Goal: Find contact information: Find contact information

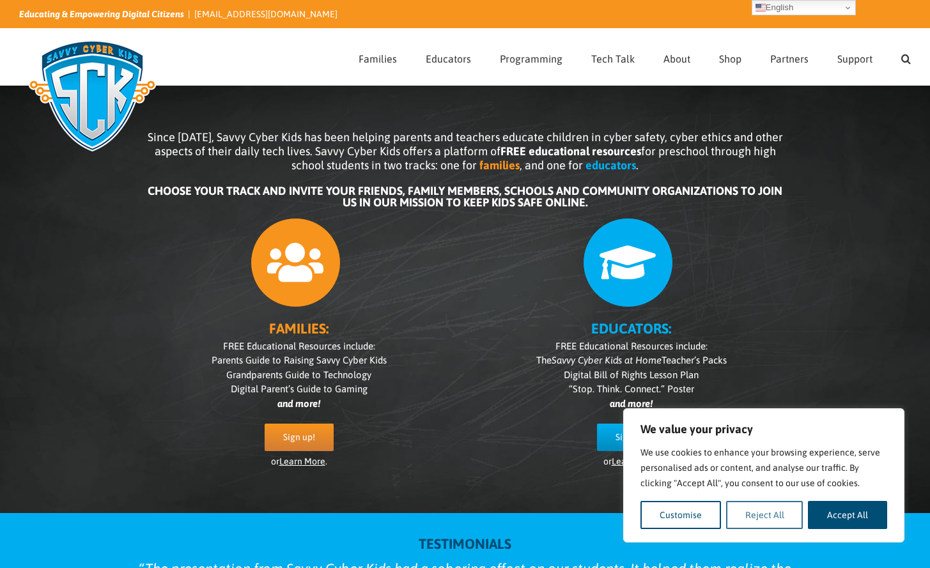
click at [742, 519] on button "Reject All" at bounding box center [764, 515] width 77 height 28
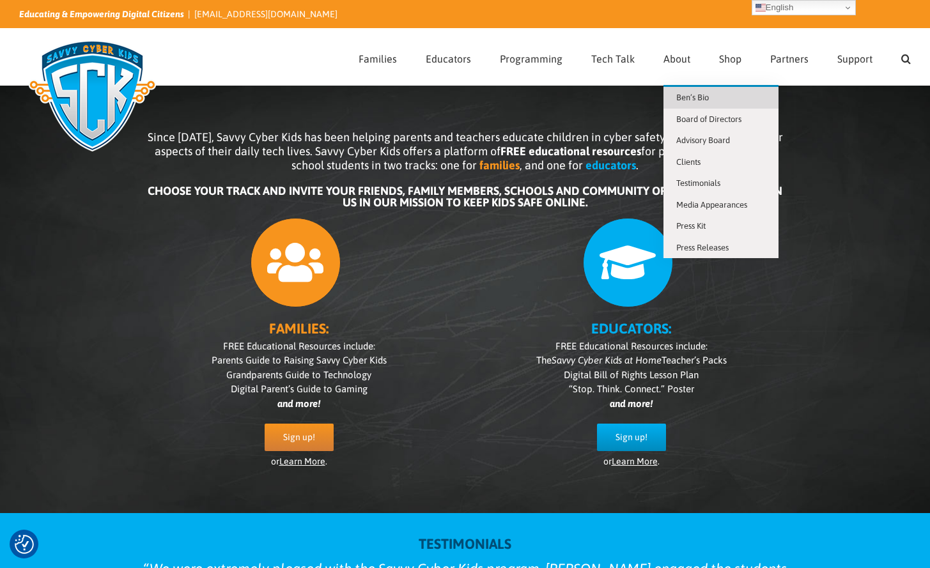
click at [681, 93] on span "Ben’s Bio" at bounding box center [692, 98] width 33 height 10
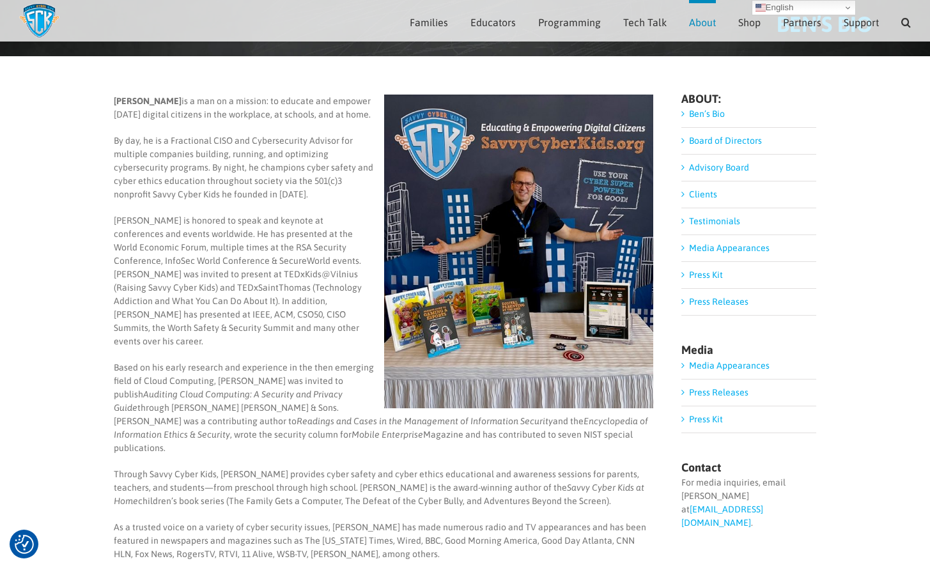
scroll to position [82, 0]
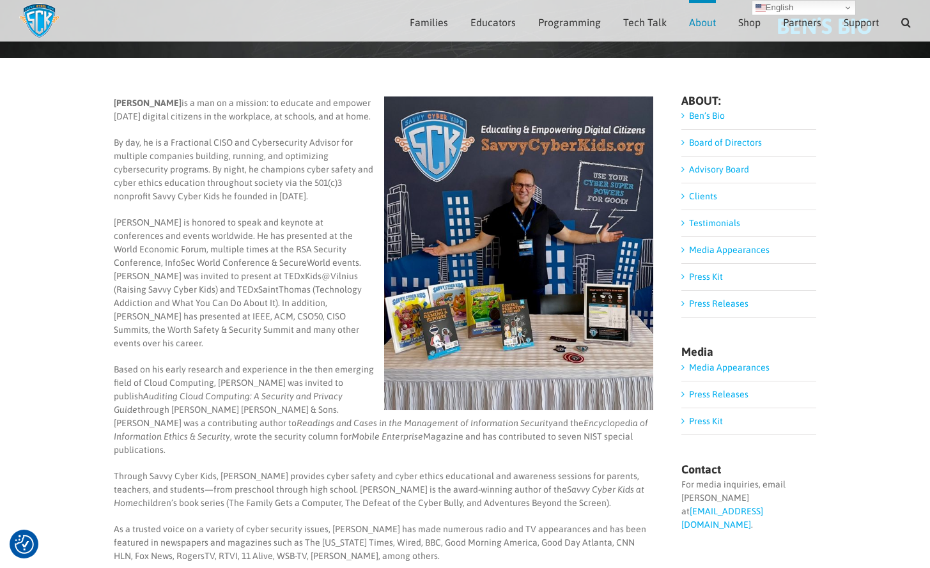
click at [689, 166] on link "Advisory Board" at bounding box center [719, 169] width 60 height 10
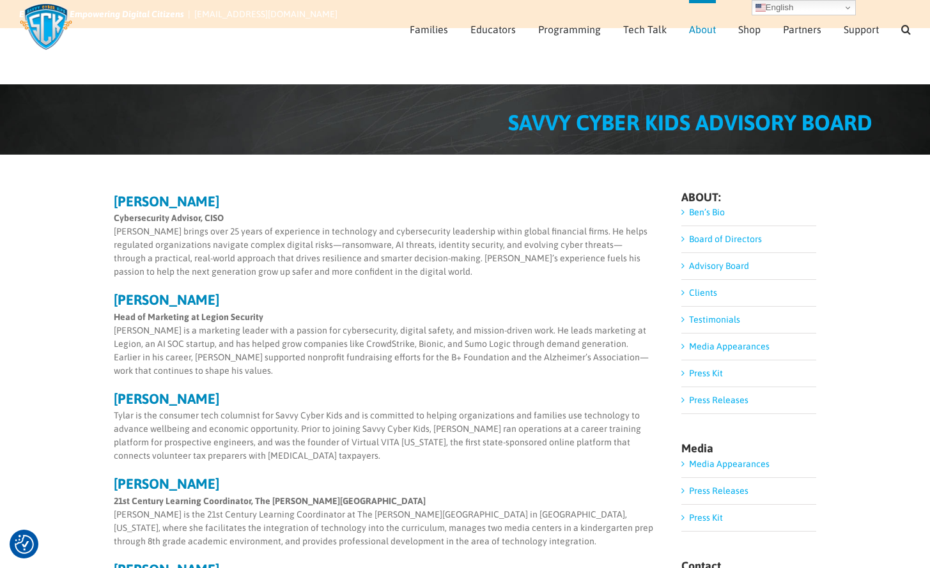
scroll to position [95, 0]
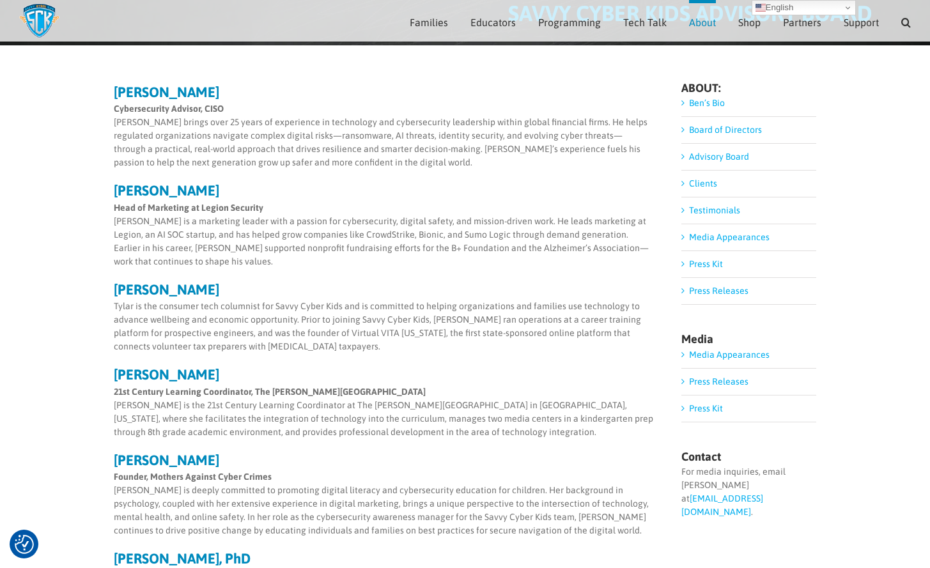
click at [684, 237] on li "Media Appearances" at bounding box center [748, 237] width 135 height 27
click at [689, 237] on link "Media Appearances" at bounding box center [729, 237] width 81 height 10
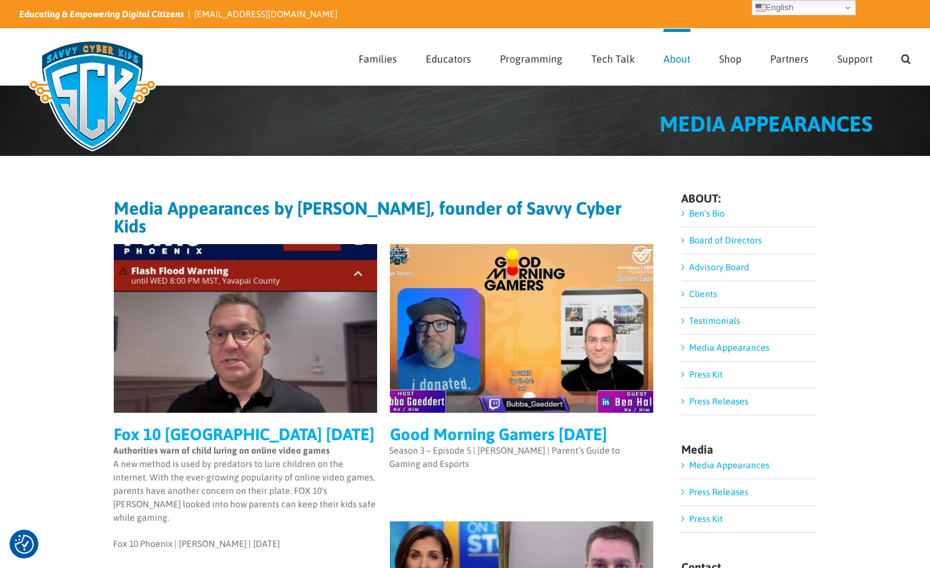
click at [689, 295] on link "Clients" at bounding box center [703, 294] width 28 height 10
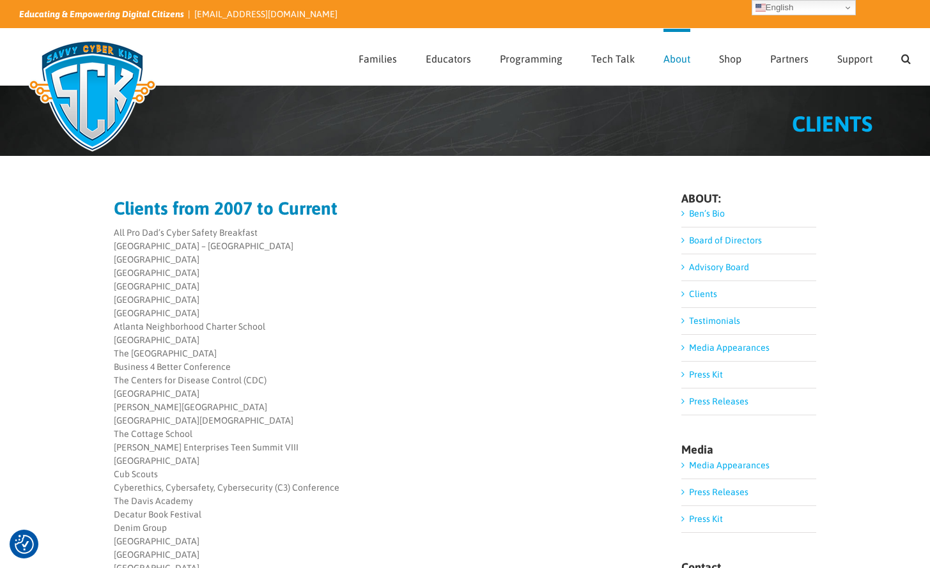
click at [85, 13] on icon "Educating & Empowering Digital Citizens" at bounding box center [101, 14] width 165 height 10
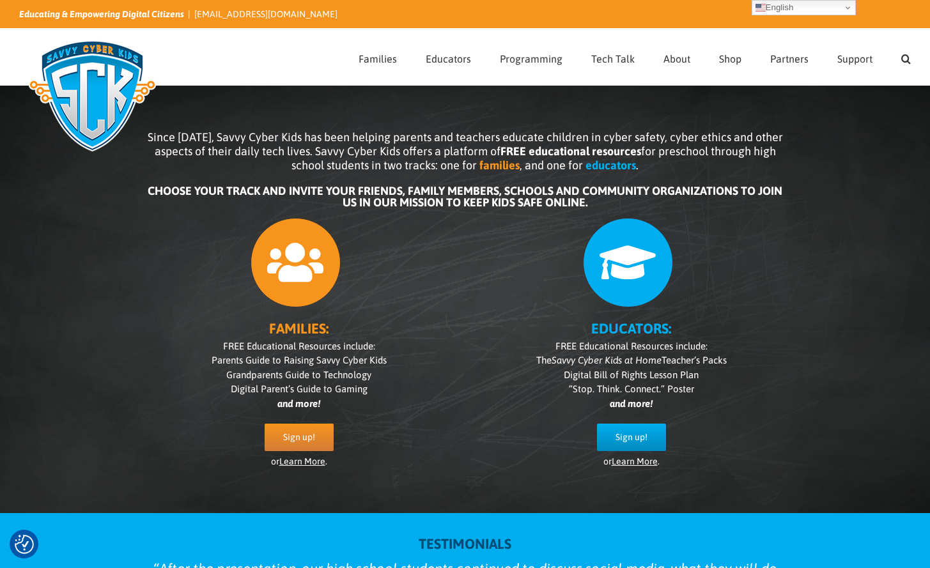
click at [221, 15] on link "[EMAIL_ADDRESS][DOMAIN_NAME]" at bounding box center [265, 14] width 143 height 10
drag, startPoint x: 323, startPoint y: 18, endPoint x: 190, endPoint y: 19, distance: 132.3
click at [190, 19] on div "Educating & Empowering Digital Citizens | info@savvycyberkids.org" at bounding box center [464, 14] width 891 height 28
copy link "nfo@savvycyberkids.org"
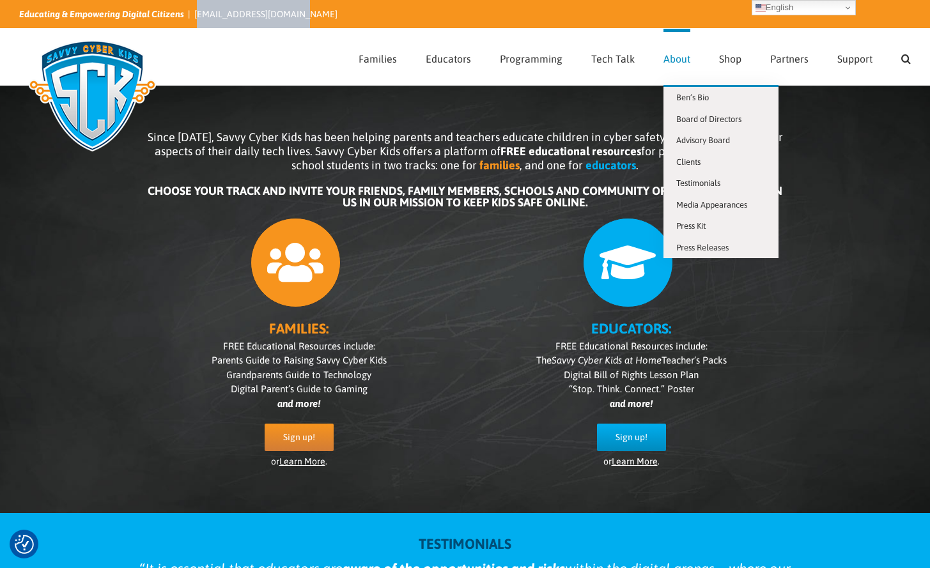
click at [665, 59] on span "About" at bounding box center [676, 59] width 27 height 10
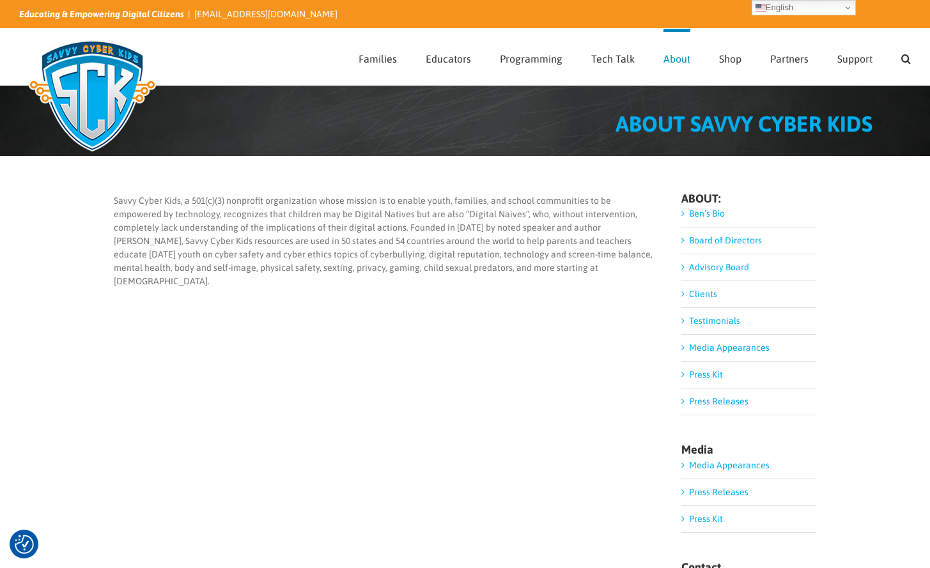
click at [698, 214] on link "Ben’s Bio" at bounding box center [707, 213] width 36 height 10
